Goal: Task Accomplishment & Management: Use online tool/utility

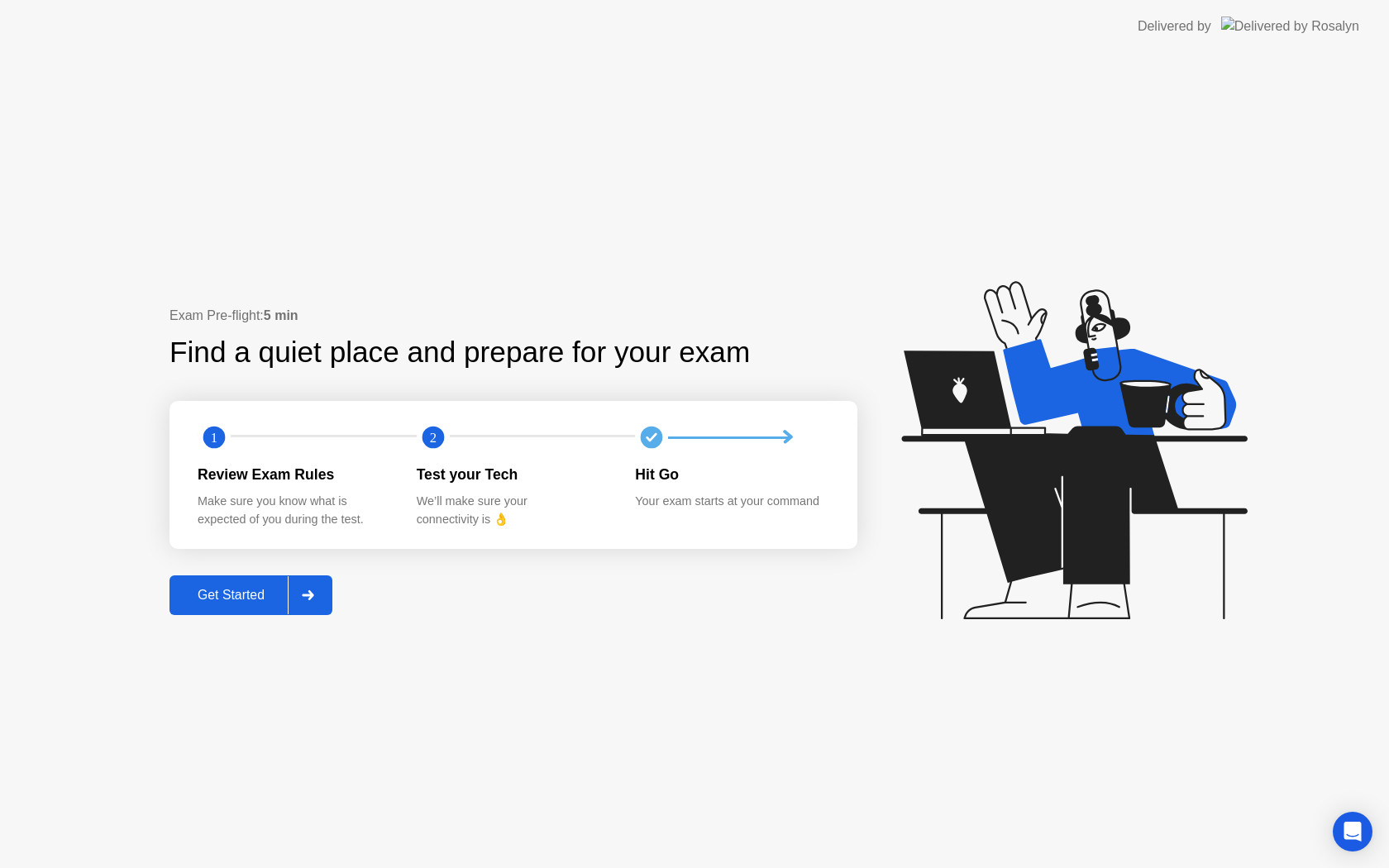
click at [267, 581] on button "Get Started" at bounding box center [251, 595] width 163 height 40
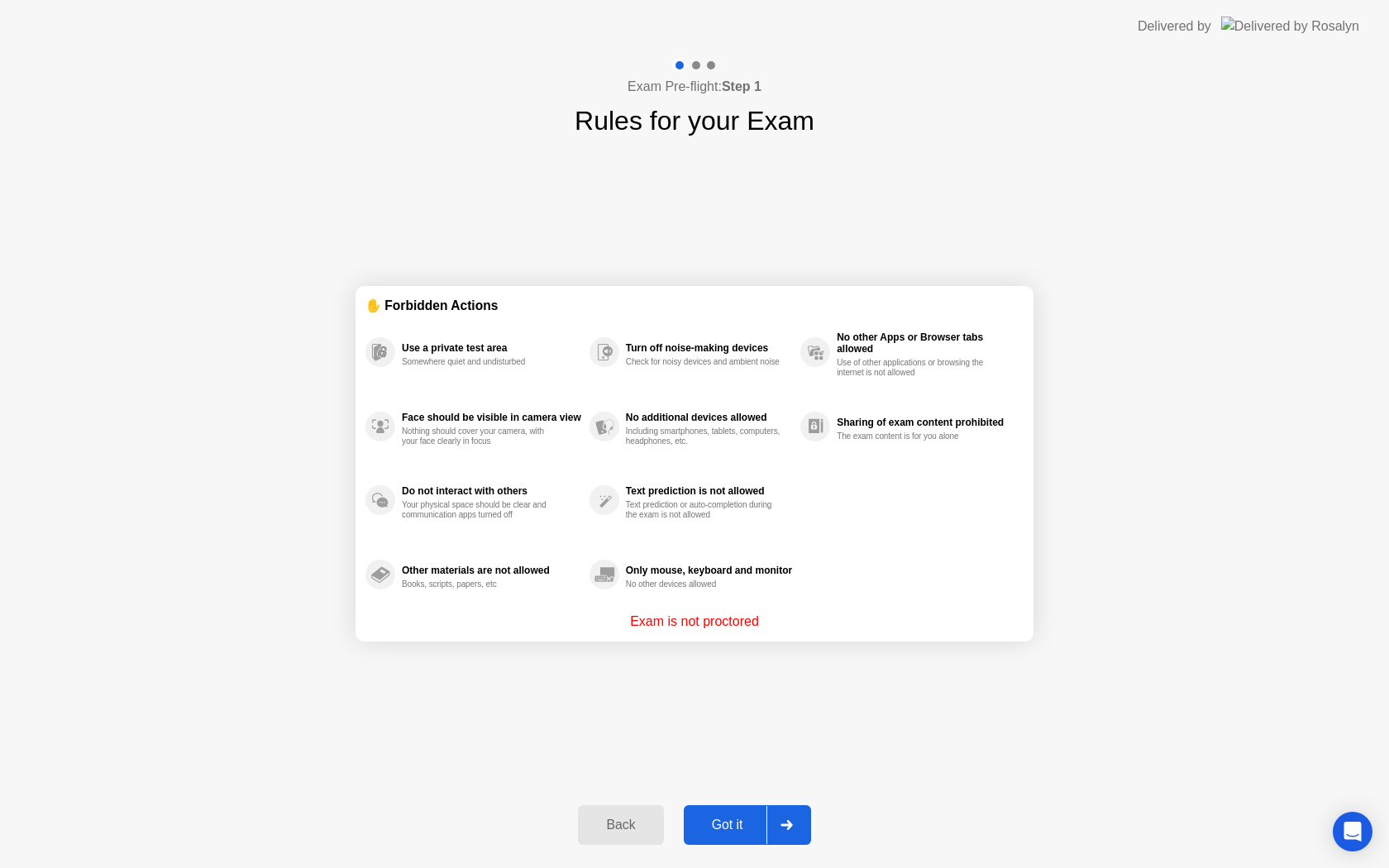
click at [766, 828] on div "Got it" at bounding box center [727, 825] width 78 height 15
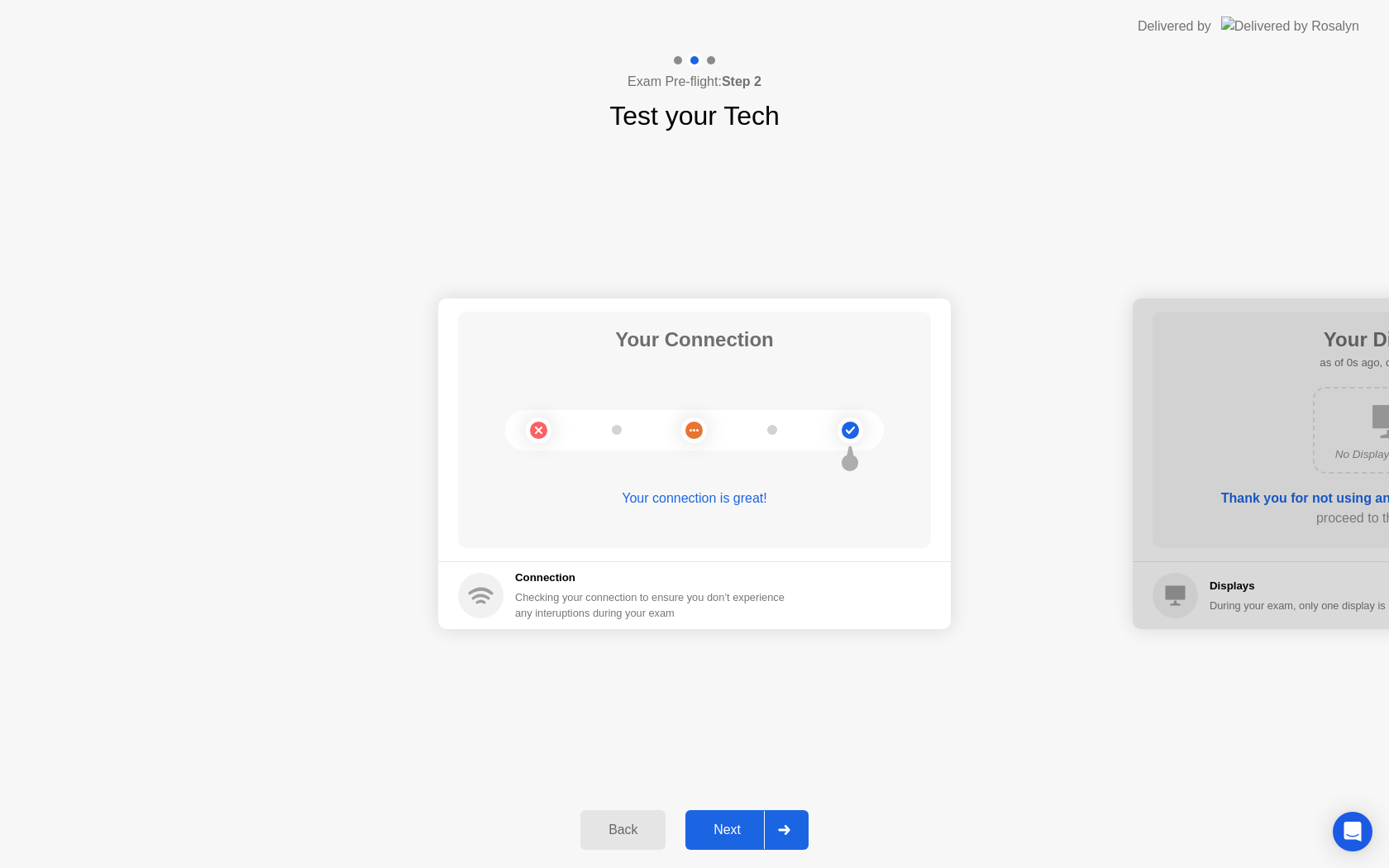
click at [766, 828] on div at bounding box center [784, 830] width 40 height 38
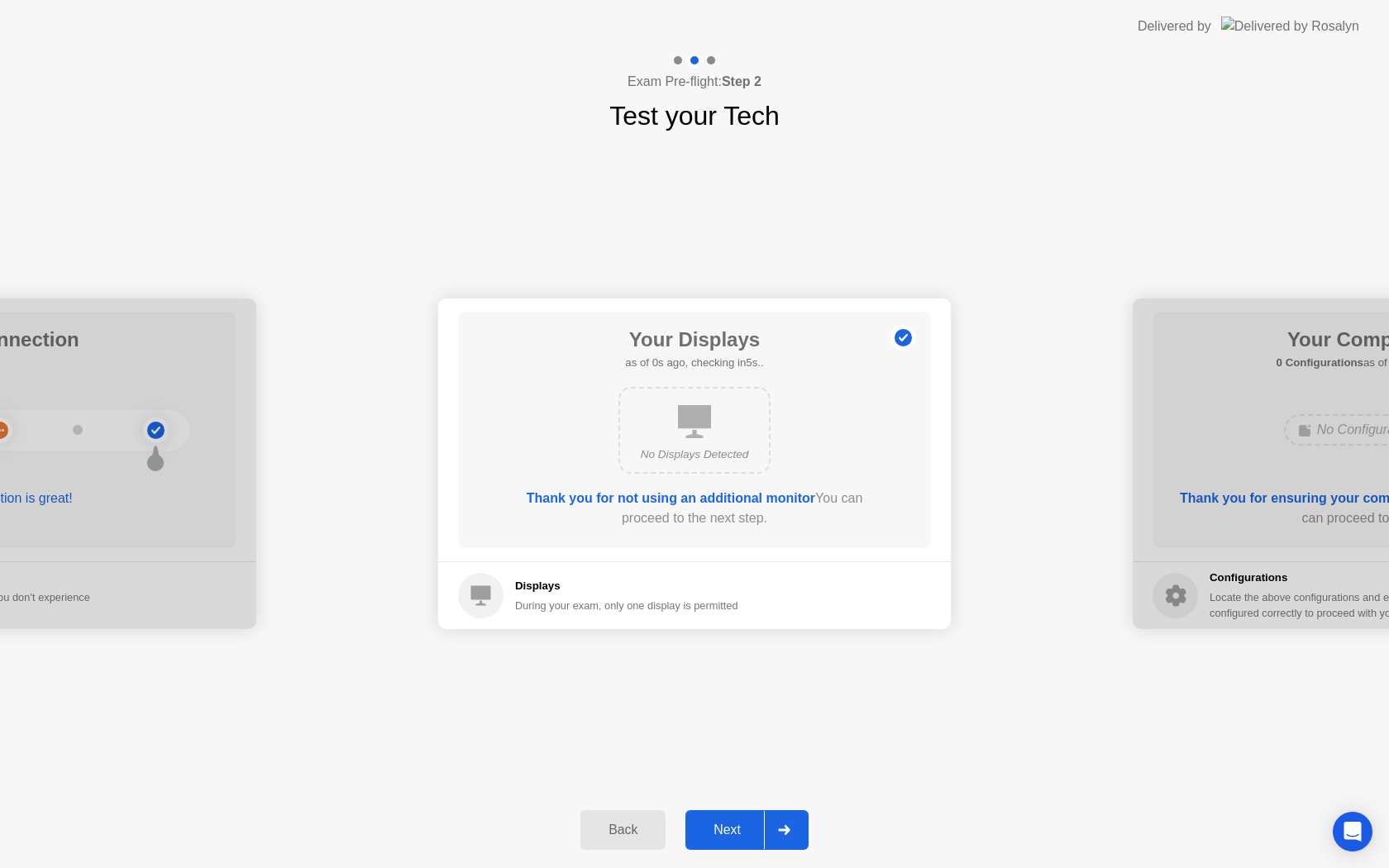
click at [766, 828] on div at bounding box center [784, 830] width 40 height 38
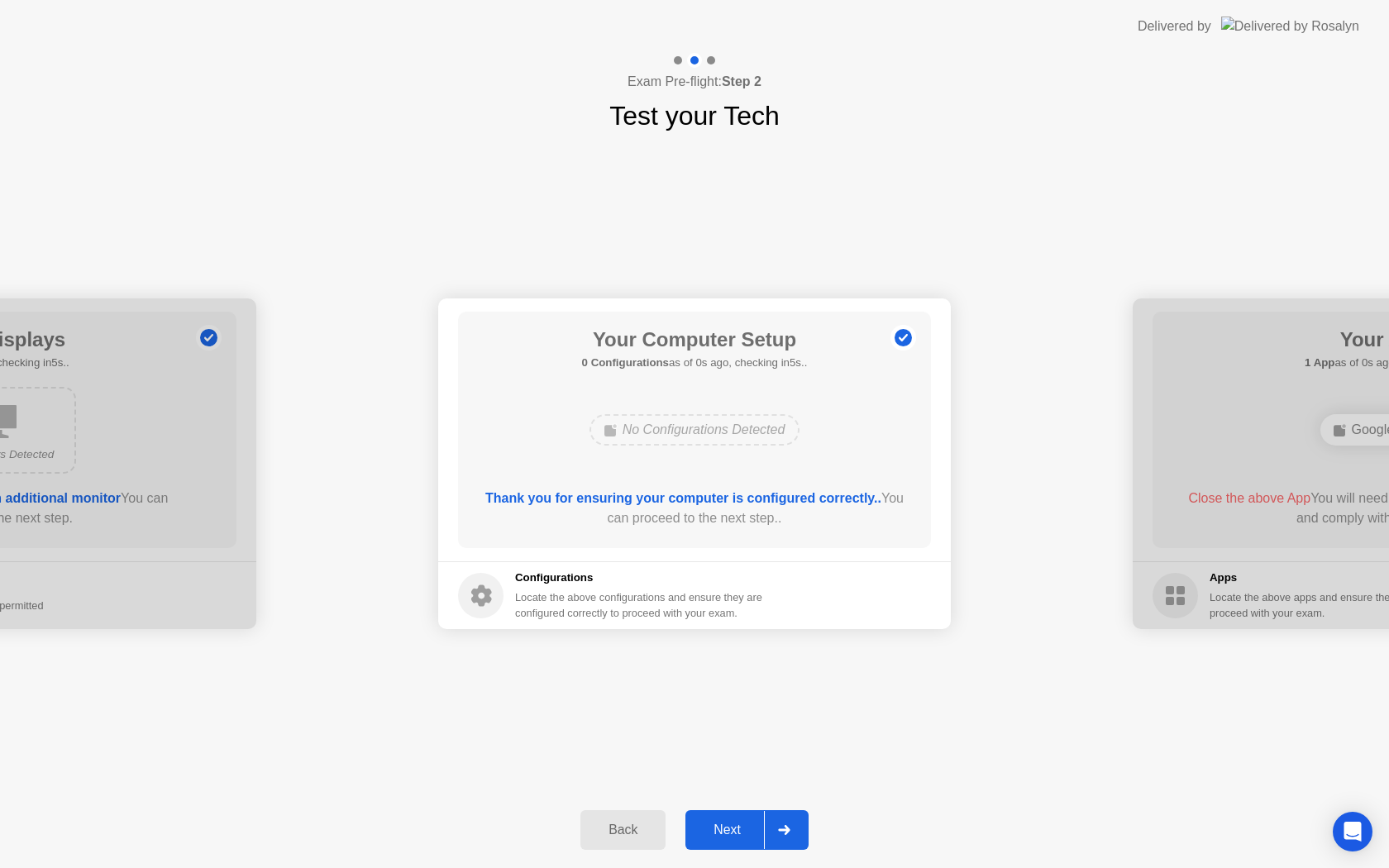
click at [766, 828] on div at bounding box center [784, 830] width 40 height 38
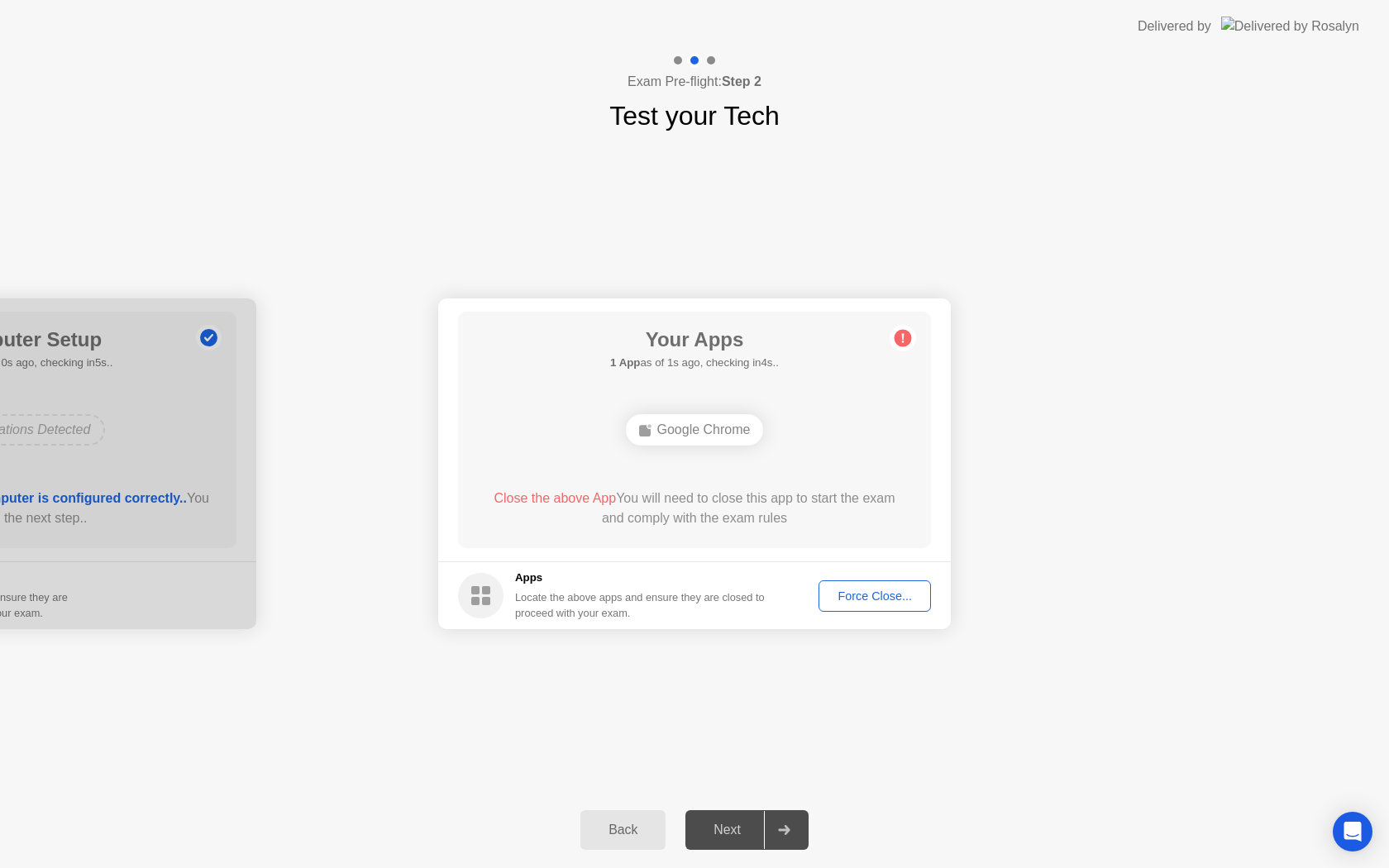
click at [852, 589] on div "Force Close..." at bounding box center [875, 595] width 101 height 13
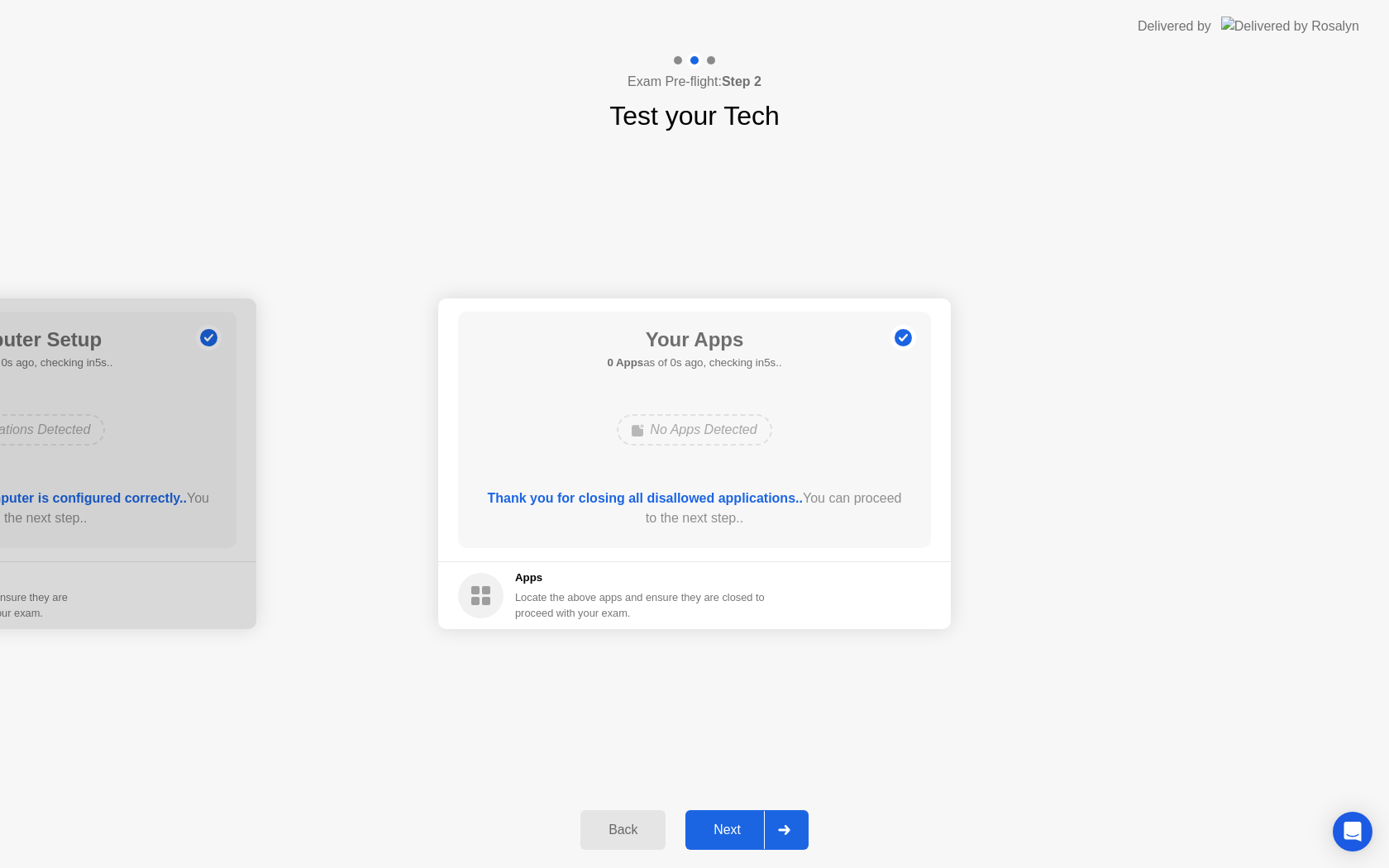
click at [739, 825] on div "Next" at bounding box center [727, 830] width 74 height 15
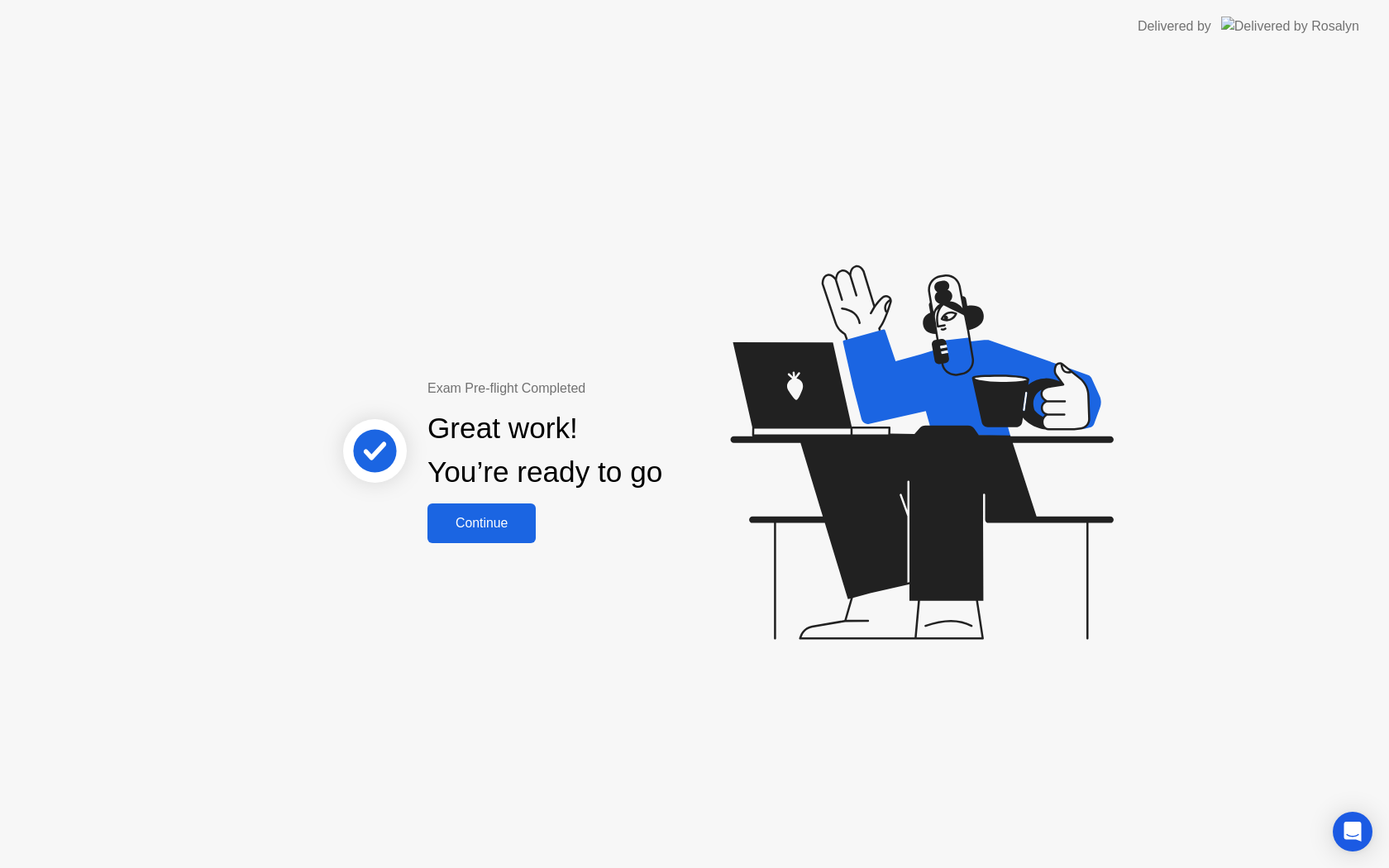
click at [524, 524] on div "Continue" at bounding box center [481, 523] width 98 height 15
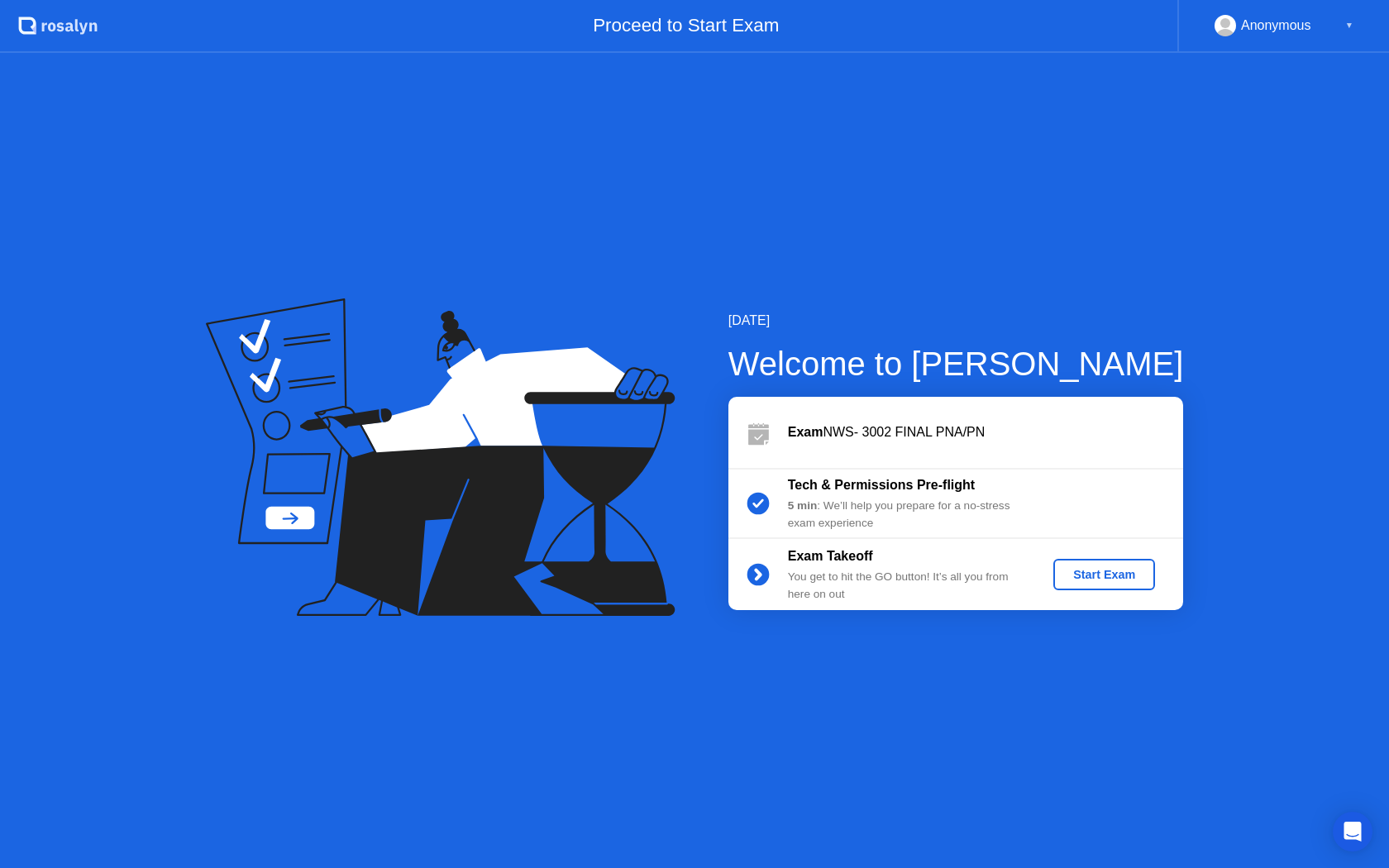
click at [1067, 578] on div "Start Exam" at bounding box center [1104, 574] width 89 height 13
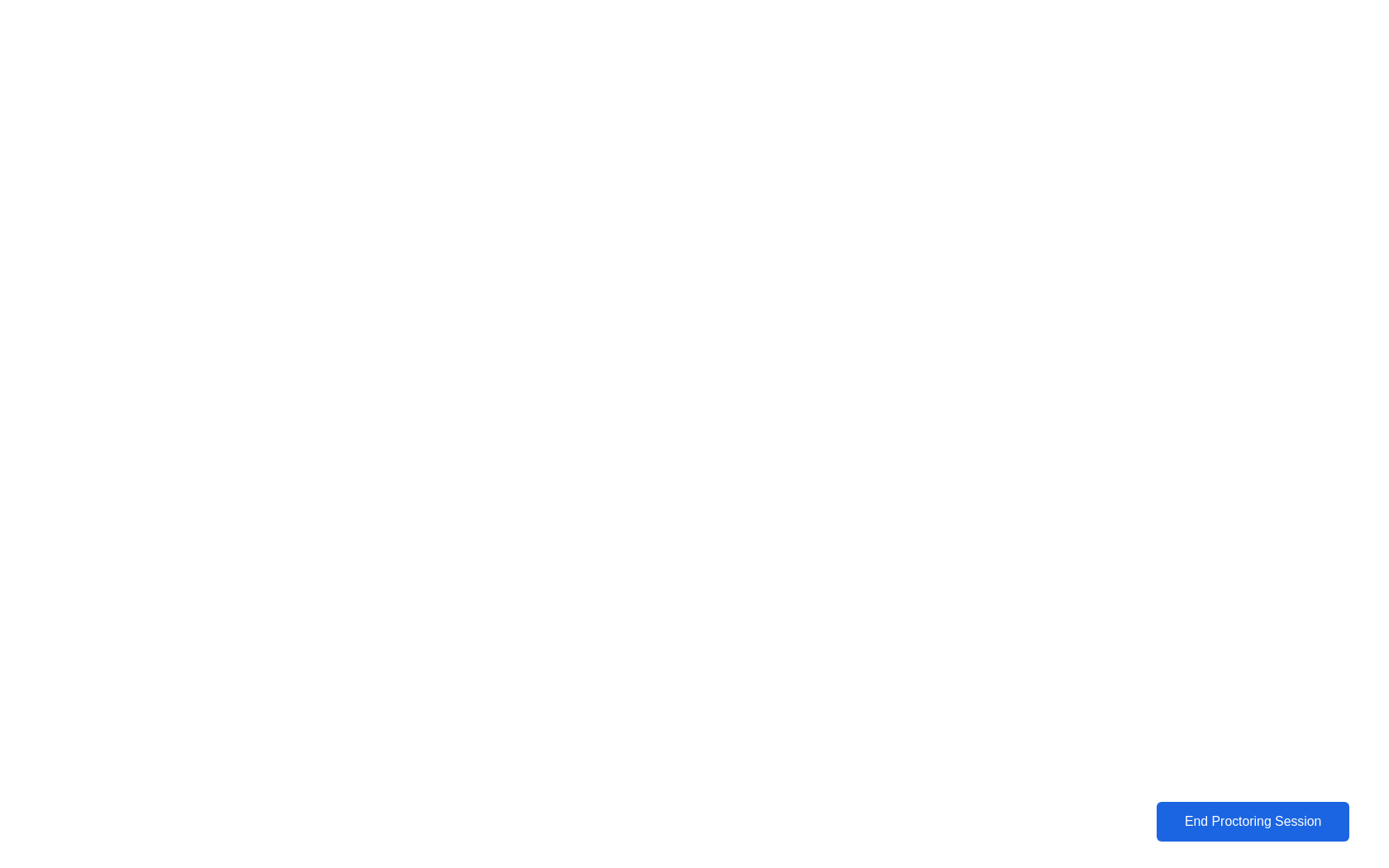
click at [1169, 807] on button "End Proctoring Session" at bounding box center [1253, 822] width 193 height 40
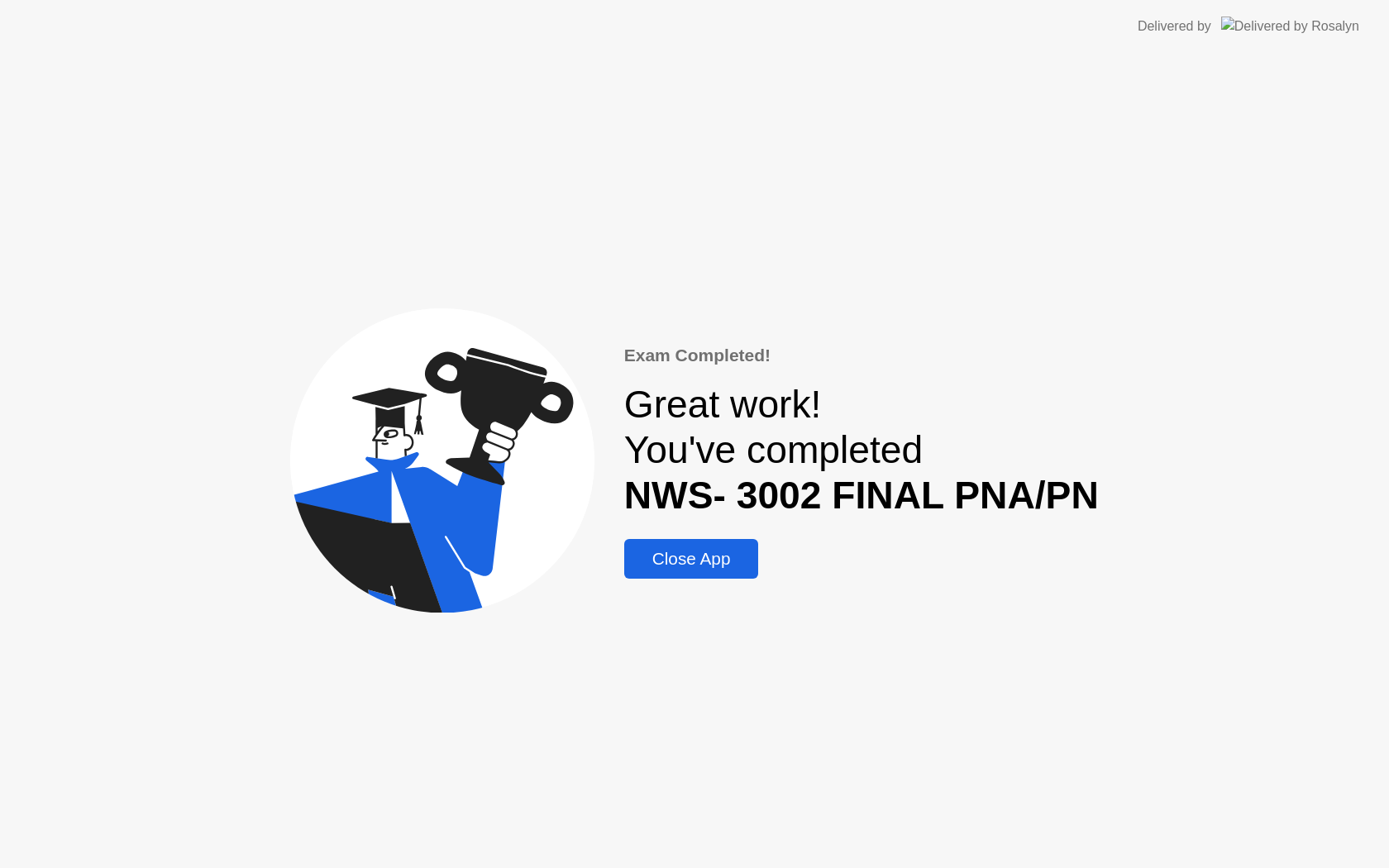
click at [711, 562] on div "Close App" at bounding box center [692, 558] width 125 height 20
